Goal: Task Accomplishment & Management: Use online tool/utility

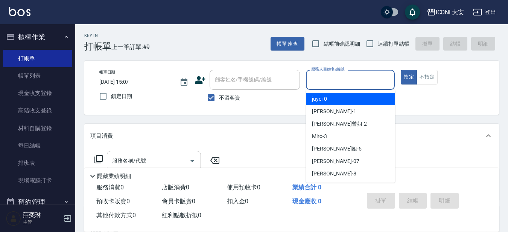
click at [377, 82] on input "服務人員姓名/編號" at bounding box center [351, 79] width 82 height 13
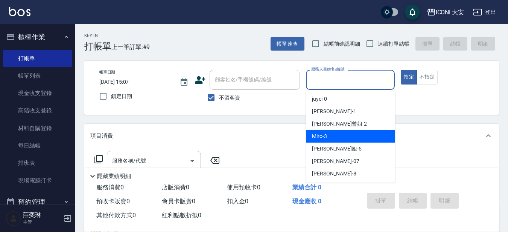
click at [359, 134] on div "Miro -3" at bounding box center [350, 136] width 89 height 12
type input "Miro-3"
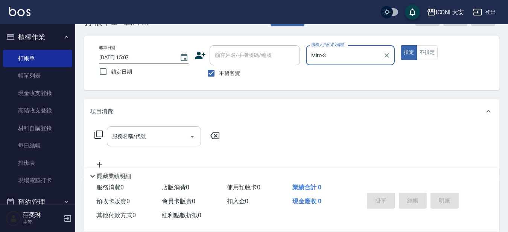
scroll to position [38, 0]
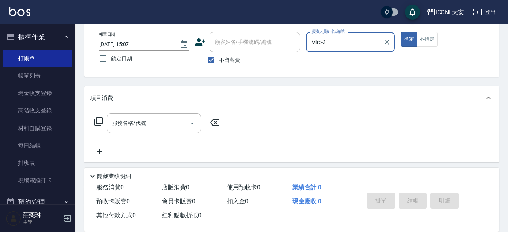
click at [97, 121] on icon at bounding box center [98, 121] width 9 height 9
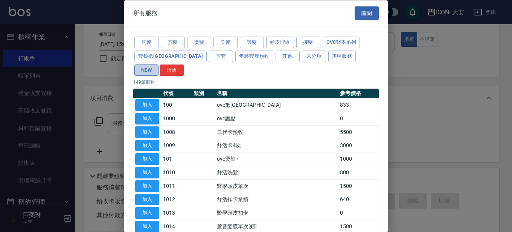
click at [159, 64] on button "NEW" at bounding box center [146, 70] width 24 height 12
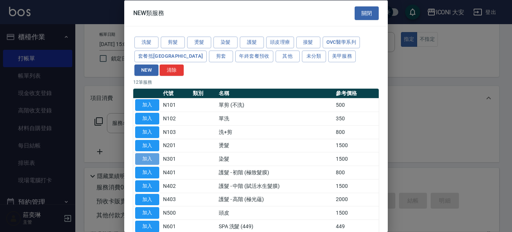
click at [151, 153] on button "加入" at bounding box center [147, 159] width 24 height 12
type input "染髮(N301)"
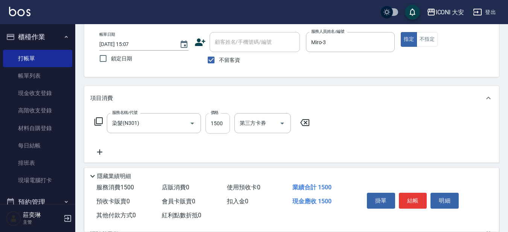
click at [223, 125] on input "1500" at bounding box center [218, 123] width 24 height 20
type input "2100"
click at [411, 196] on button "結帳" at bounding box center [413, 200] width 28 height 16
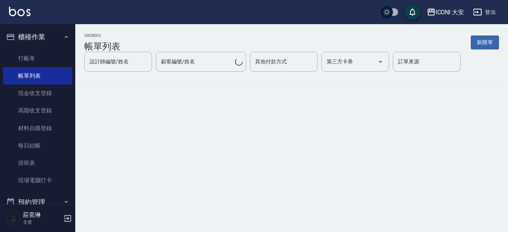
scroll to position [0, 0]
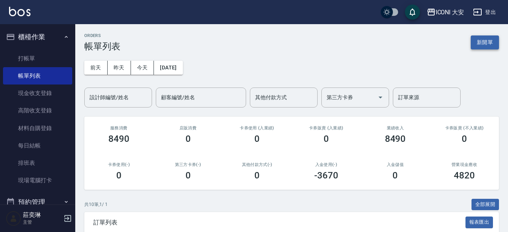
click at [481, 37] on button "新開單" at bounding box center [485, 42] width 28 height 14
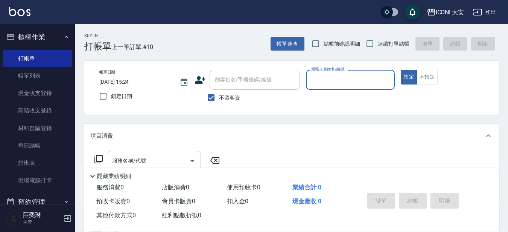
click at [353, 72] on div "服務人員姓名/編號" at bounding box center [350, 80] width 89 height 20
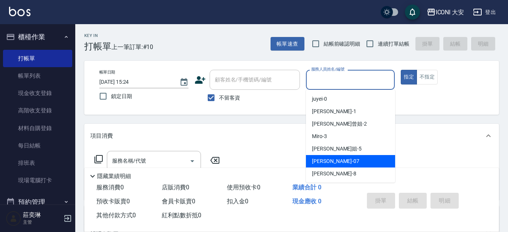
click at [342, 161] on div "[PERSON_NAME] -07" at bounding box center [350, 161] width 89 height 12
type input "[PERSON_NAME]-07"
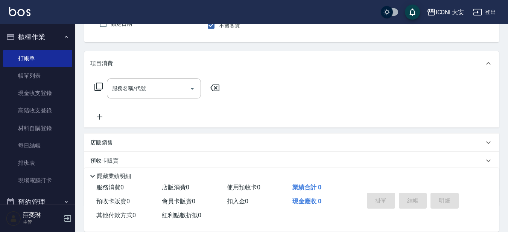
scroll to position [75, 0]
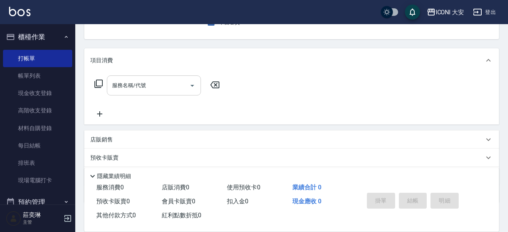
click at [132, 93] on div "服務名稱/代號" at bounding box center [154, 85] width 94 height 20
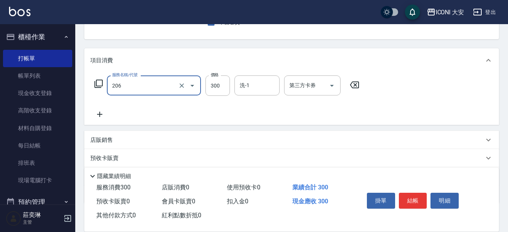
type input "洗髮(206)"
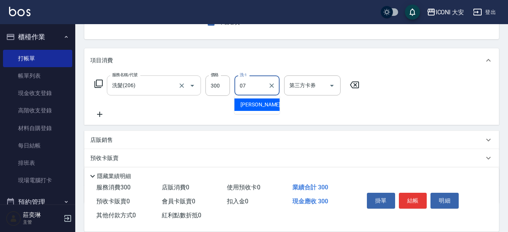
type input "[PERSON_NAME]-07"
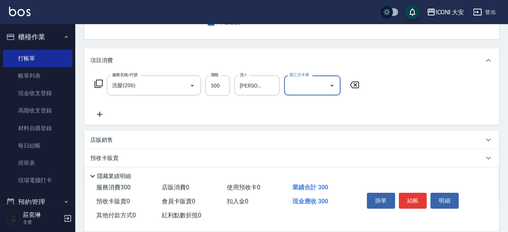
click at [98, 111] on icon at bounding box center [99, 114] width 19 height 9
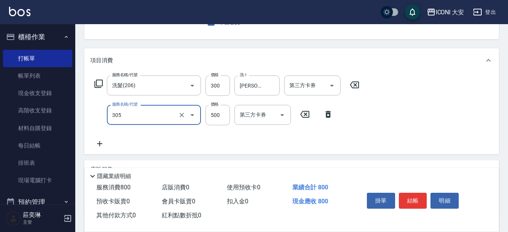
type input "剪髮(305)"
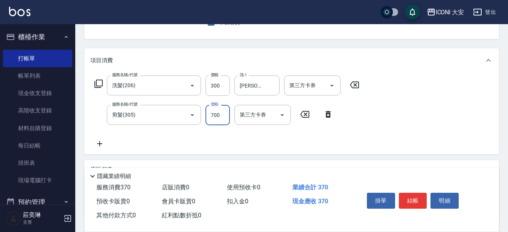
type input "700"
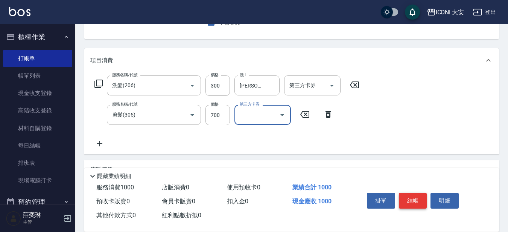
click at [409, 193] on button "結帳" at bounding box center [413, 200] width 28 height 16
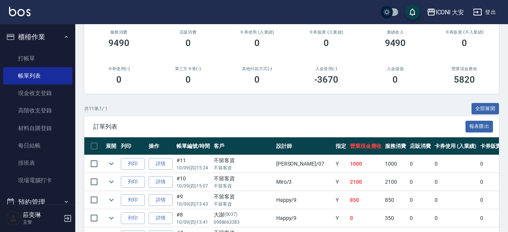
scroll to position [27, 0]
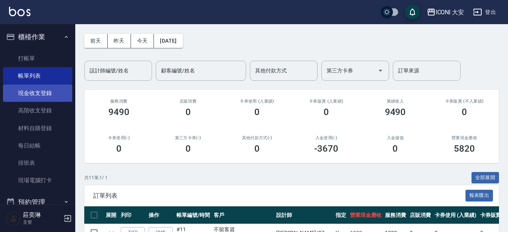
click at [32, 96] on link "現金收支登錄" at bounding box center [37, 92] width 69 height 17
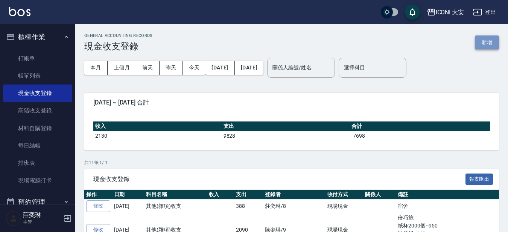
click at [491, 43] on button "新增" at bounding box center [487, 42] width 24 height 14
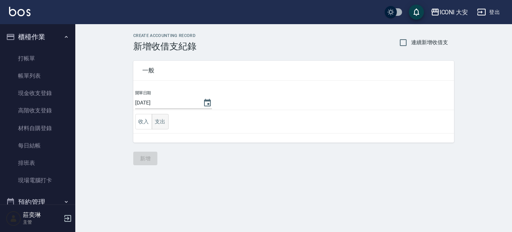
click at [166, 117] on button "支出" at bounding box center [160, 121] width 17 height 15
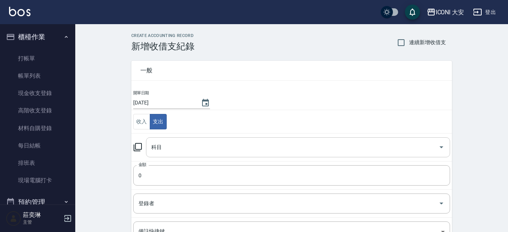
click at [214, 149] on input "科目" at bounding box center [292, 146] width 286 height 13
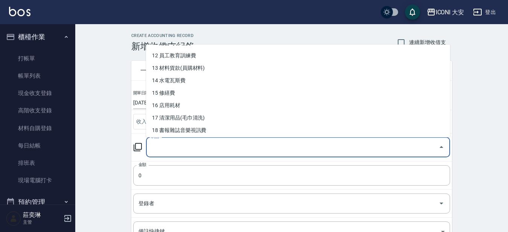
scroll to position [226, 0]
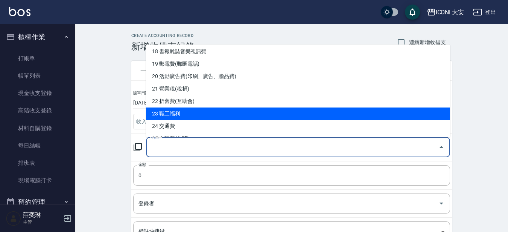
click at [178, 116] on li "23 職工福利" at bounding box center [298, 113] width 304 height 12
type input "23 職工福利"
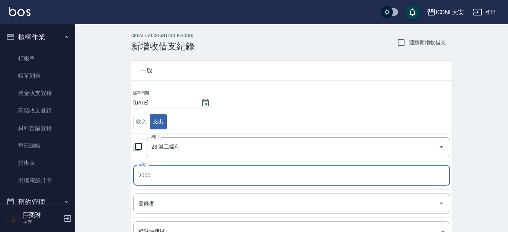
type input "2000"
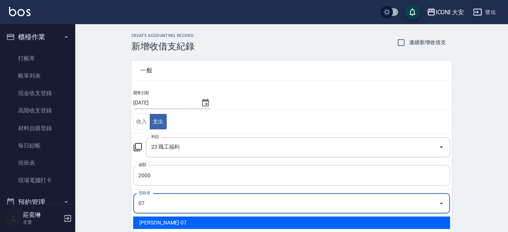
type input "[PERSON_NAME]-07"
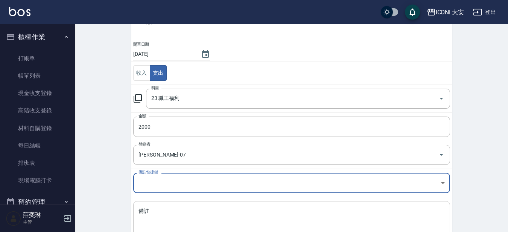
scroll to position [85, 0]
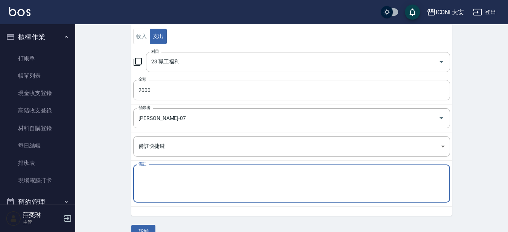
click at [158, 186] on textarea "備註" at bounding box center [292, 184] width 307 height 26
click at [391, 152] on body "ICONI 大安 登出 櫃檯作業 打帳單 帳單列表 現金收支登錄 高階收支登錄 材料自購登錄 每日結帳 排班表 現場電腦打卡 預約管理 預約管理 單日預約紀錄…" at bounding box center [254, 81] width 508 height 333
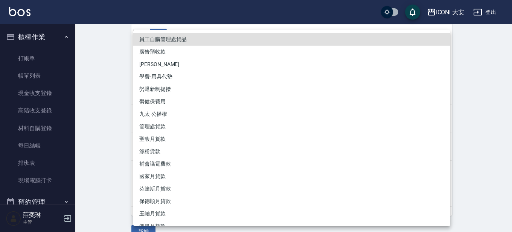
click at [121, 112] on div at bounding box center [256, 116] width 512 height 232
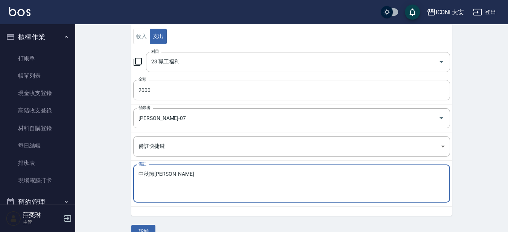
click at [191, 178] on textarea "中秋節[PERSON_NAME]" at bounding box center [292, 184] width 307 height 26
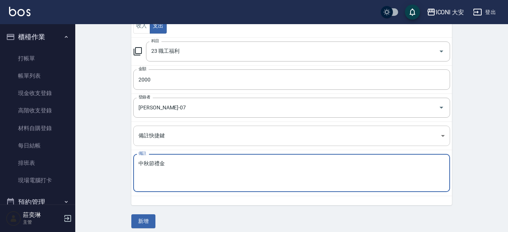
scroll to position [101, 0]
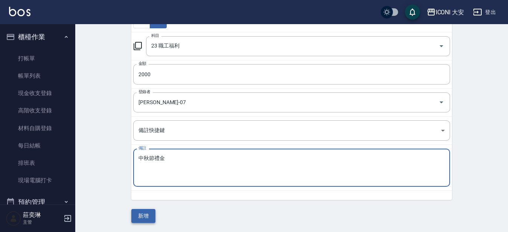
type textarea "中秋節禮金"
click at [147, 217] on button "新增" at bounding box center [143, 216] width 24 height 14
